Goal: Transaction & Acquisition: Obtain resource

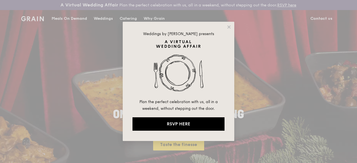
drag, startPoint x: 229, startPoint y: 27, endPoint x: 207, endPoint y: 34, distance: 23.8
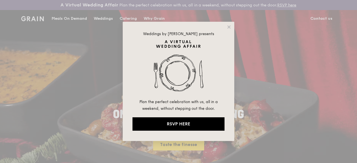
click at [229, 27] on icon at bounding box center [228, 26] width 3 height 3
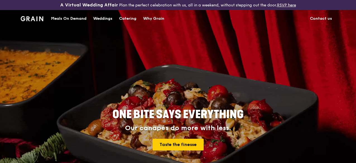
drag, startPoint x: 130, startPoint y: 23, endPoint x: 105, endPoint y: 3, distance: 32.3
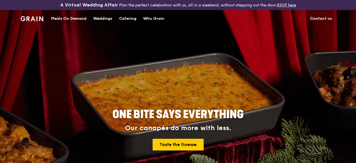
click at [129, 23] on div "Catering" at bounding box center [127, 18] width 17 height 17
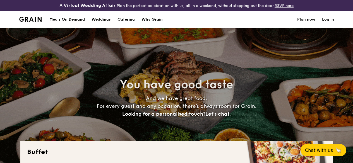
select select
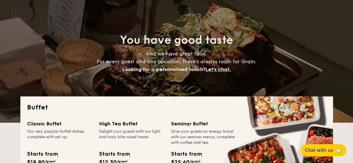
scroll to position [112, 0]
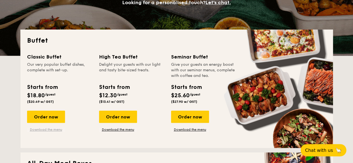
click at [56, 132] on link "Download the menu" at bounding box center [46, 130] width 38 height 4
